Goal: Information Seeking & Learning: Understand process/instructions

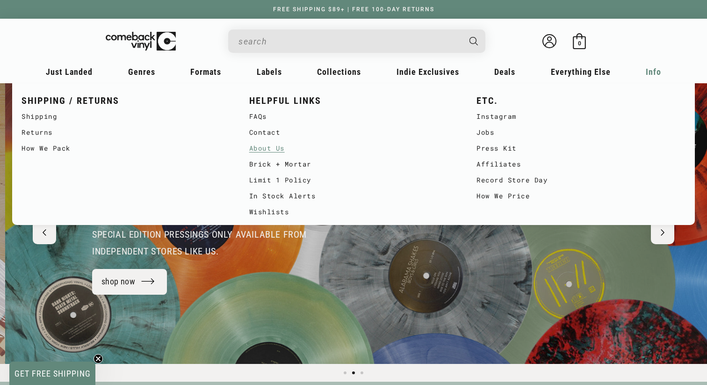
scroll to position [0, 707]
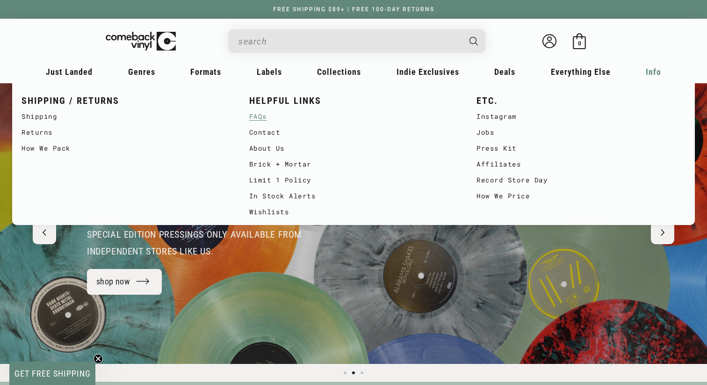
click at [255, 116] on link "FAQs" at bounding box center [353, 117] width 209 height 16
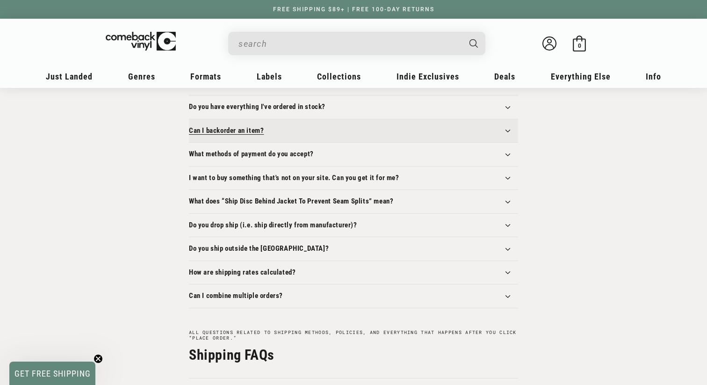
scroll to position [230, 0]
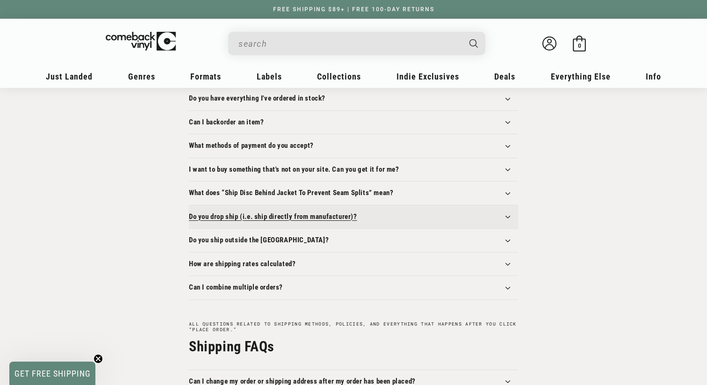
click at [506, 220] on summary "Do you drop ship (i.e. ship directly from manufacturer)?" at bounding box center [353, 216] width 329 height 23
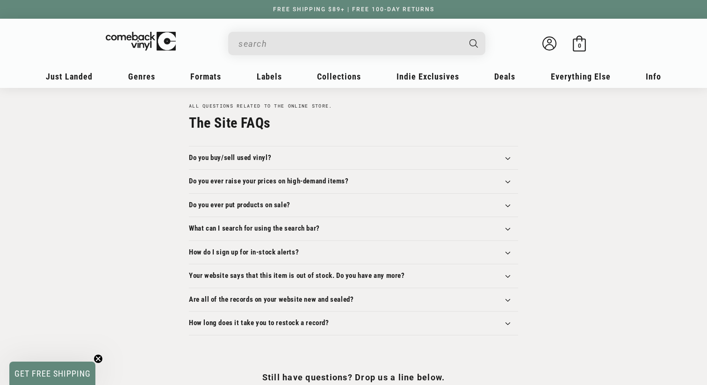
scroll to position [1005, 0]
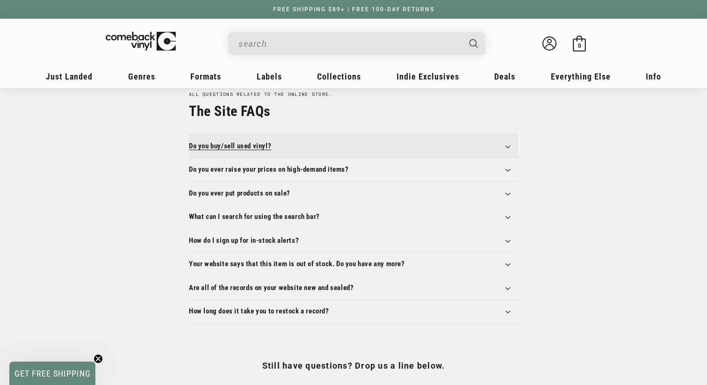
click at [507, 148] on icon at bounding box center [508, 146] width 7 height 3
